Goal: Transaction & Acquisition: Purchase product/service

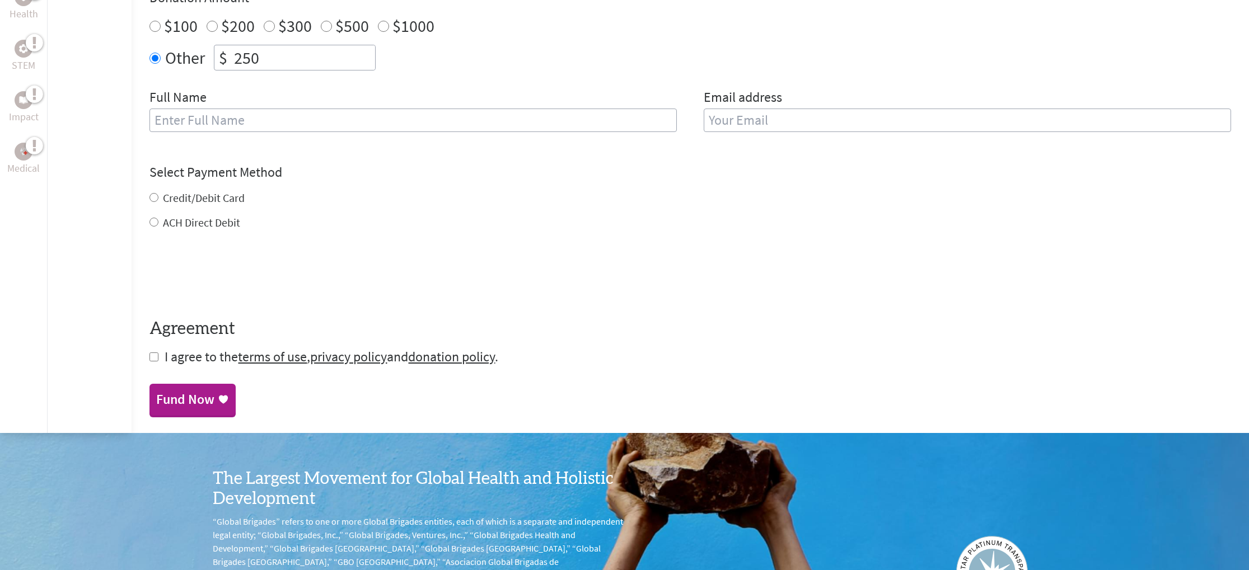
scroll to position [421, 0]
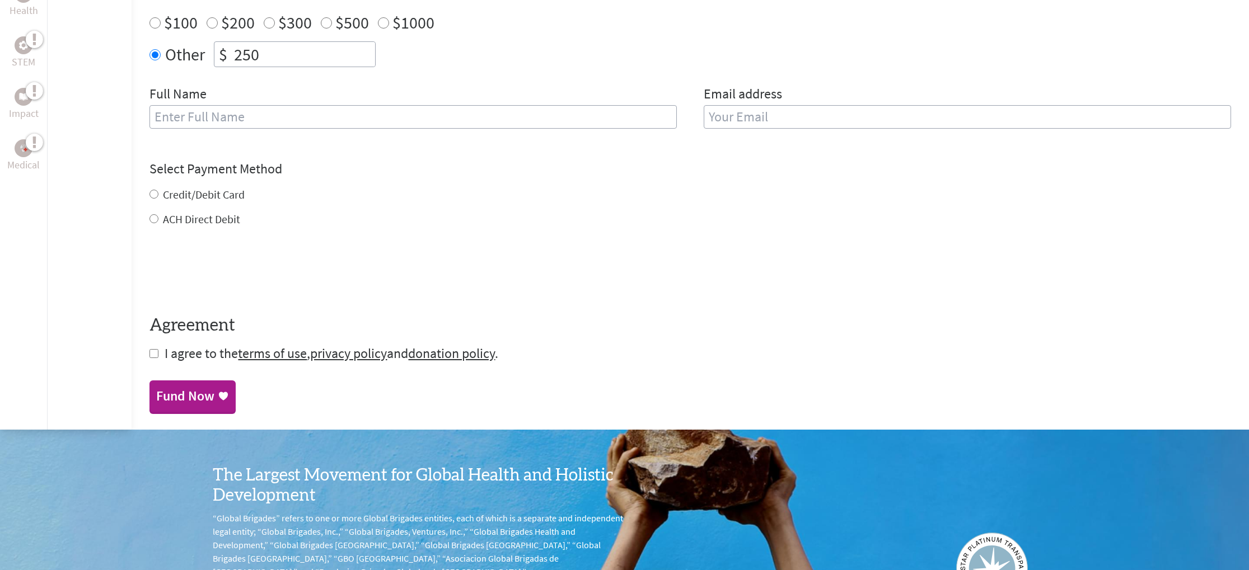
click at [153, 198] on input "Credit/Debit Card" at bounding box center [153, 194] width 9 height 9
radio input "true"
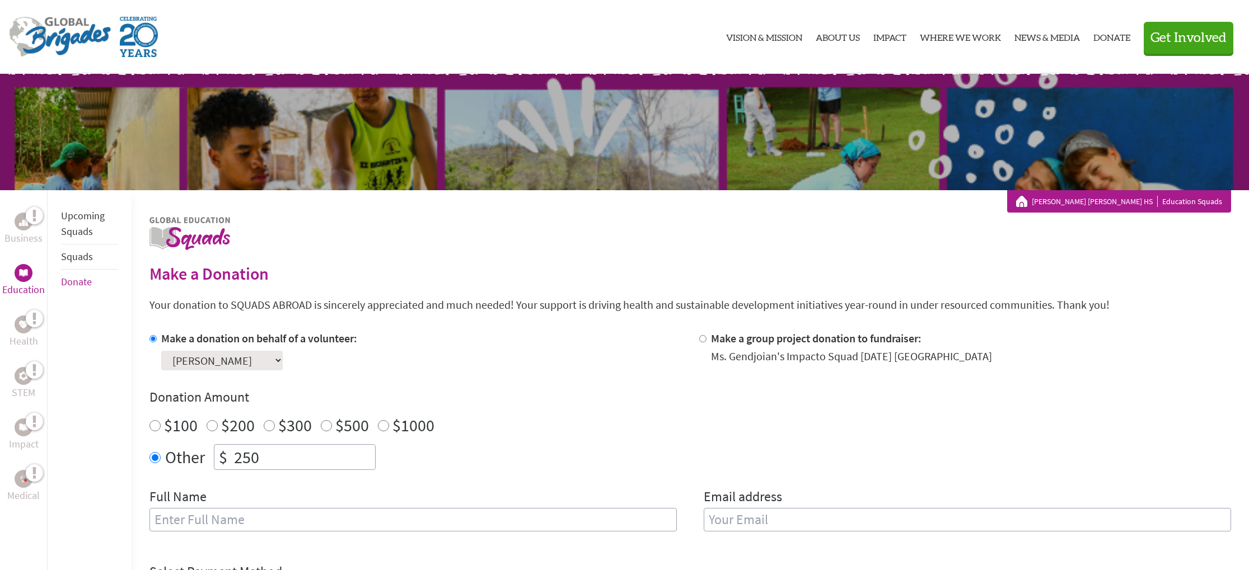
scroll to position [0, 0]
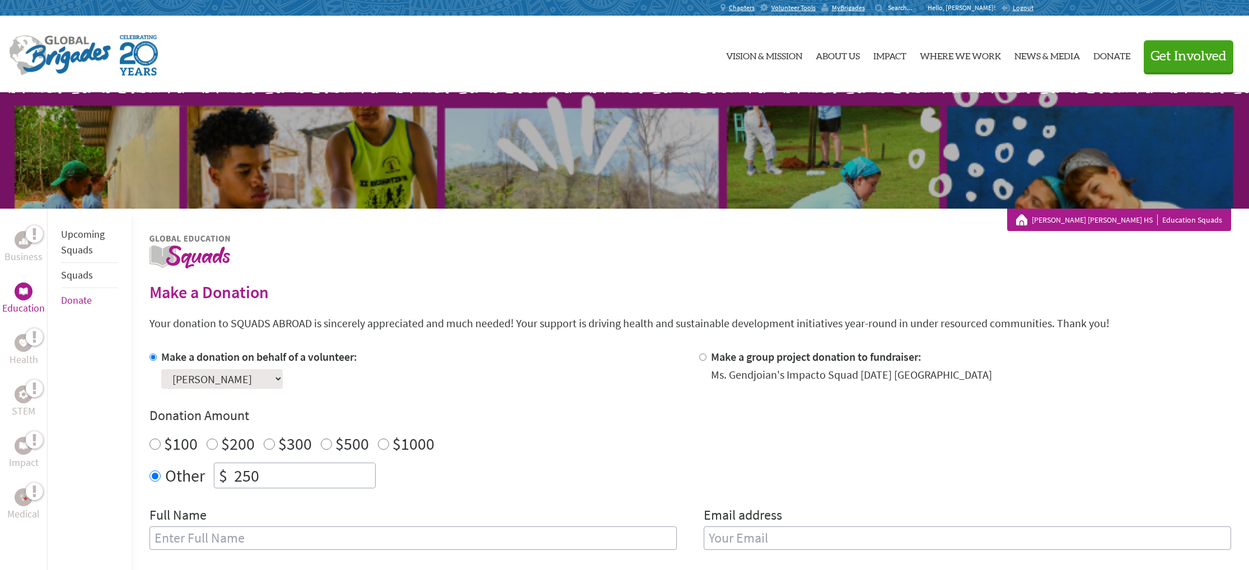
click at [29, 254] on p "Business" at bounding box center [23, 257] width 38 height 16
click at [24, 339] on img at bounding box center [23, 342] width 9 height 7
click at [24, 503] on div at bounding box center [24, 498] width 18 height 18
click at [258, 382] on select "Select a volunteer... Carolyn Obrien Daniella Correia Ellie Schwartz Evan Harto…" at bounding box center [221, 379] width 121 height 20
